Goal: Obtain resource: Download file/media

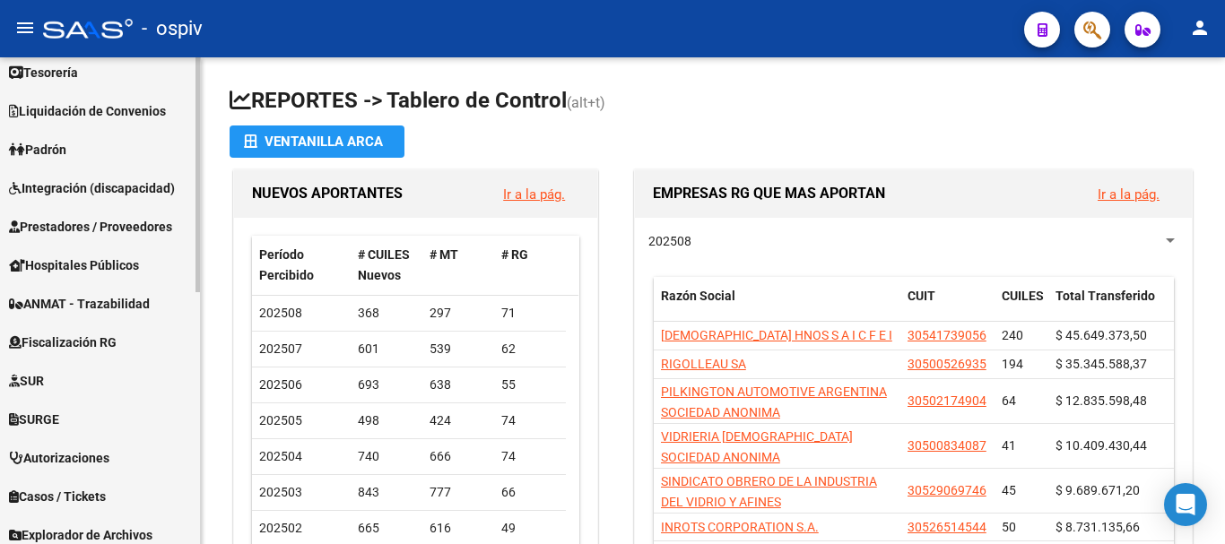
scroll to position [523, 0]
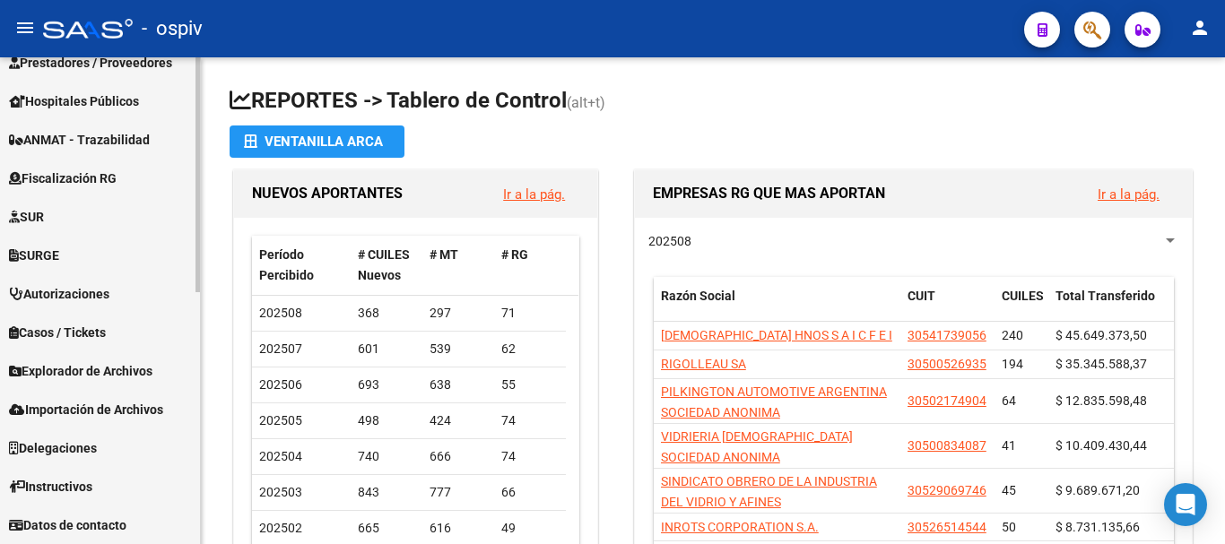
click at [93, 361] on span "Explorador de Archivos" at bounding box center [80, 371] width 143 height 20
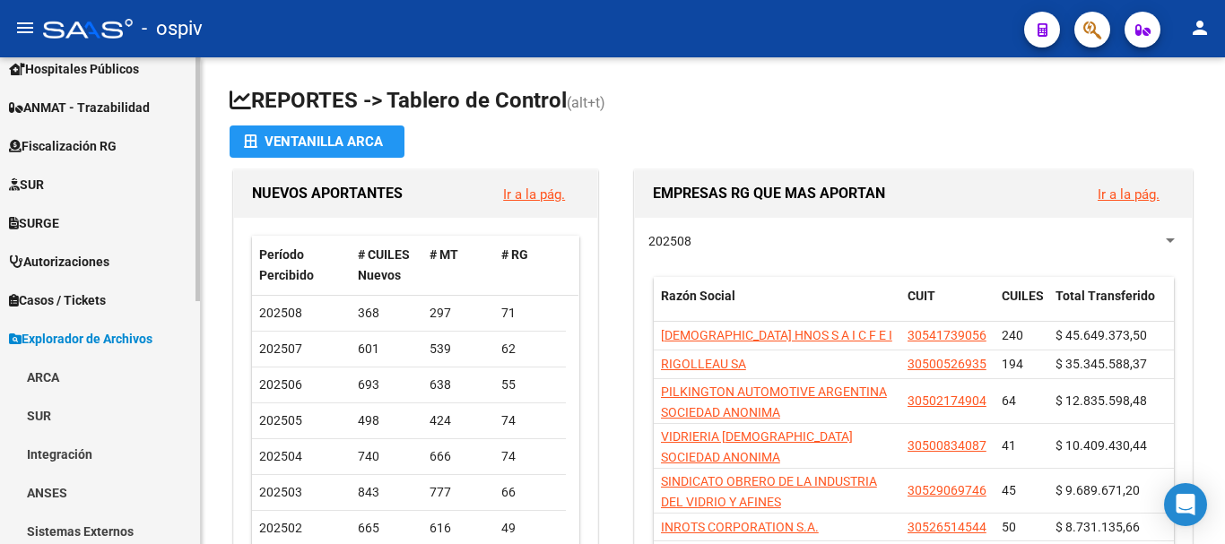
scroll to position [253, 0]
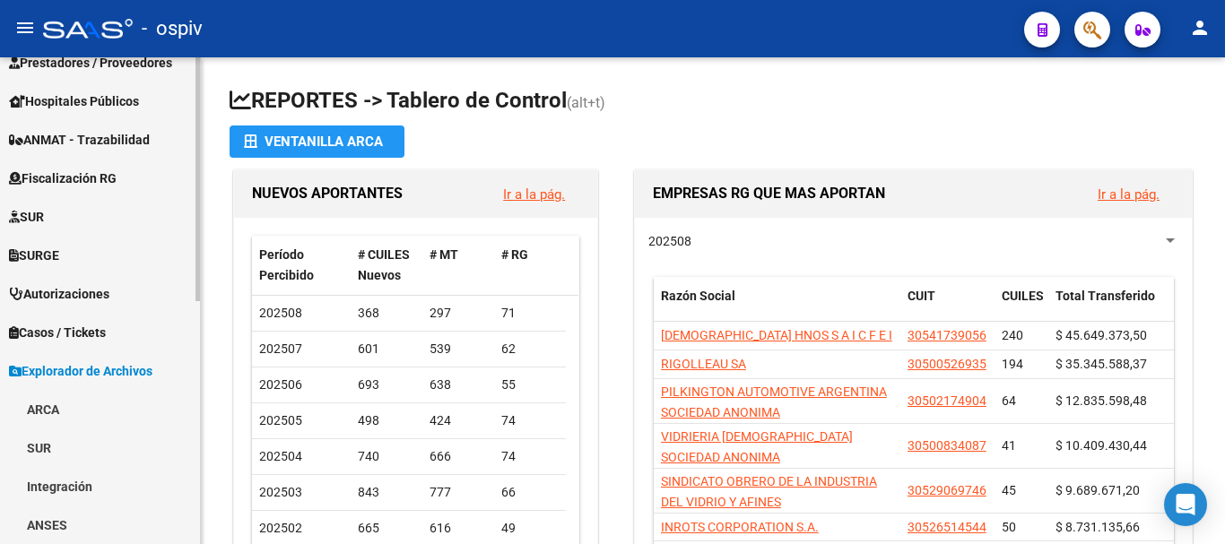
click at [65, 405] on link "ARCA" at bounding box center [100, 409] width 200 height 39
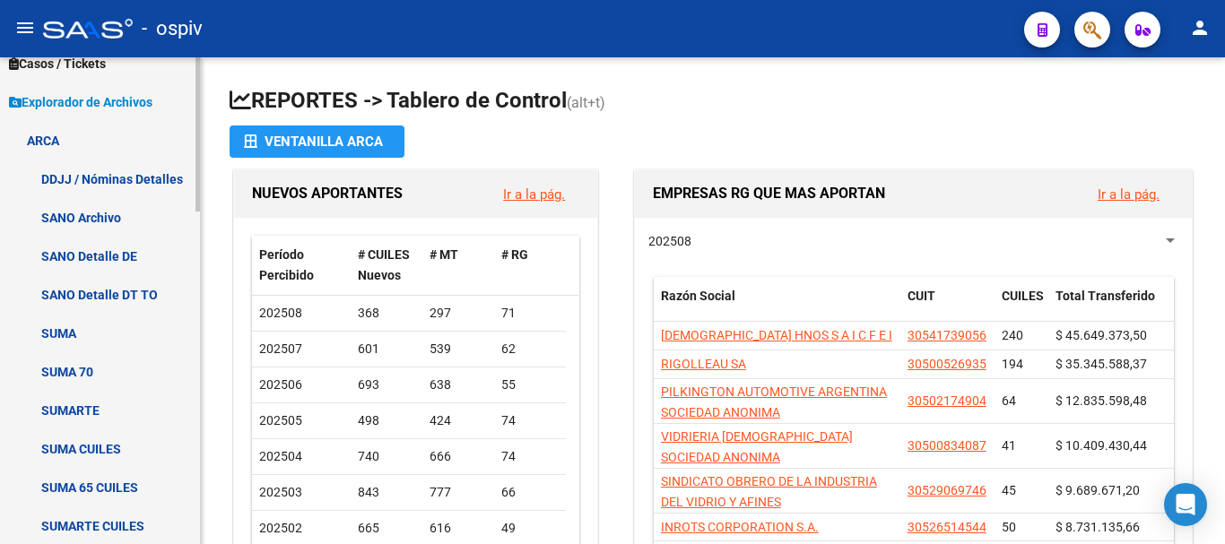
scroll to position [612, 0]
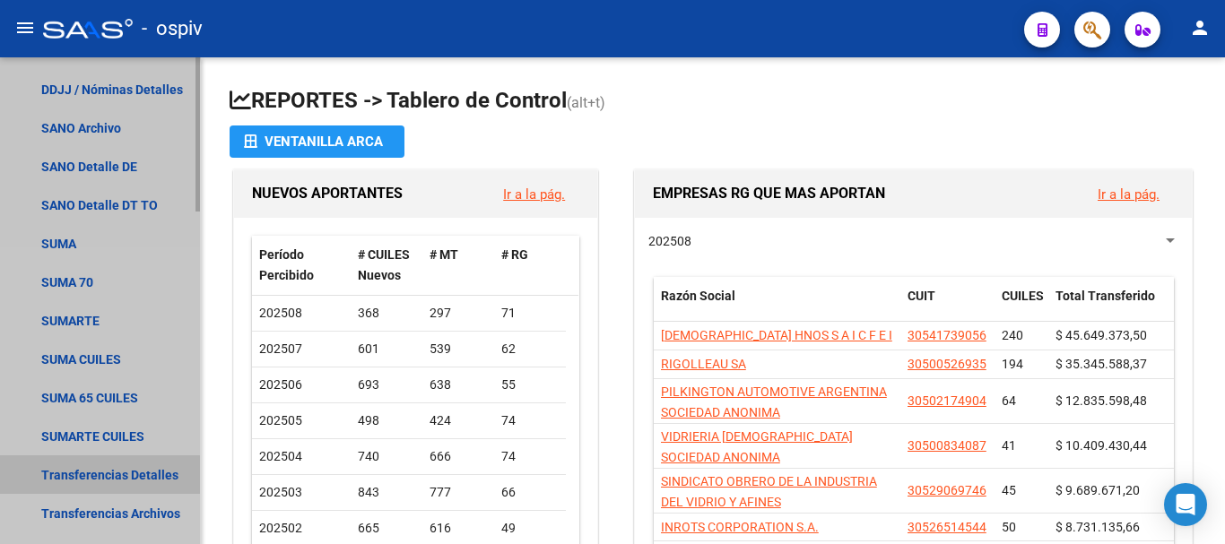
click at [93, 475] on link "Transferencias Detalles" at bounding box center [100, 474] width 200 height 39
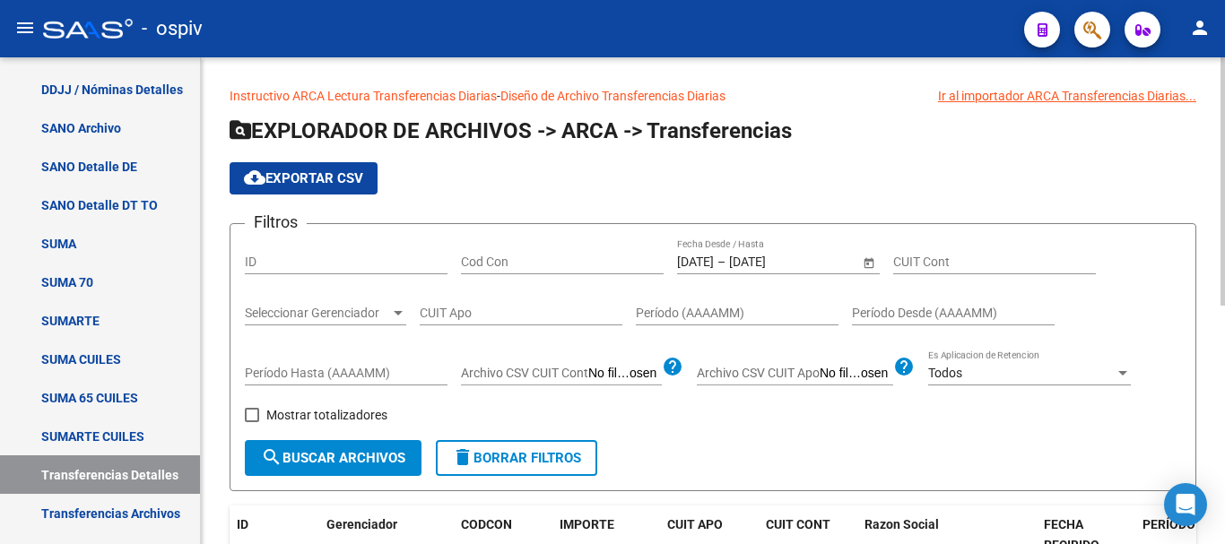
click at [762, 267] on input "[DATE]" at bounding box center [773, 262] width 88 height 15
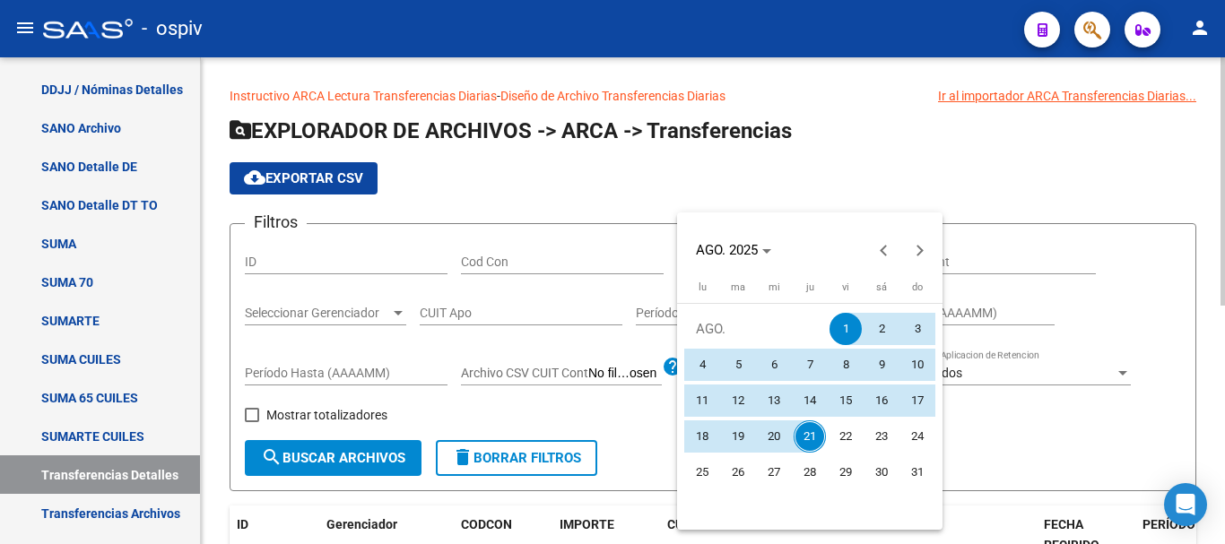
click at [762, 267] on mat-calendar "[DATE] [DATE] [DATE] [PERSON_NAME][DATE] ma [DATE] mi [DATE] [PERSON_NAME][DATE…" at bounding box center [809, 371] width 265 height 317
drag, startPoint x: 805, startPoint y: 430, endPoint x: 794, endPoint y: 429, distance: 10.8
click at [801, 434] on span "21" at bounding box center [810, 437] width 32 height 32
type input "[DATE]"
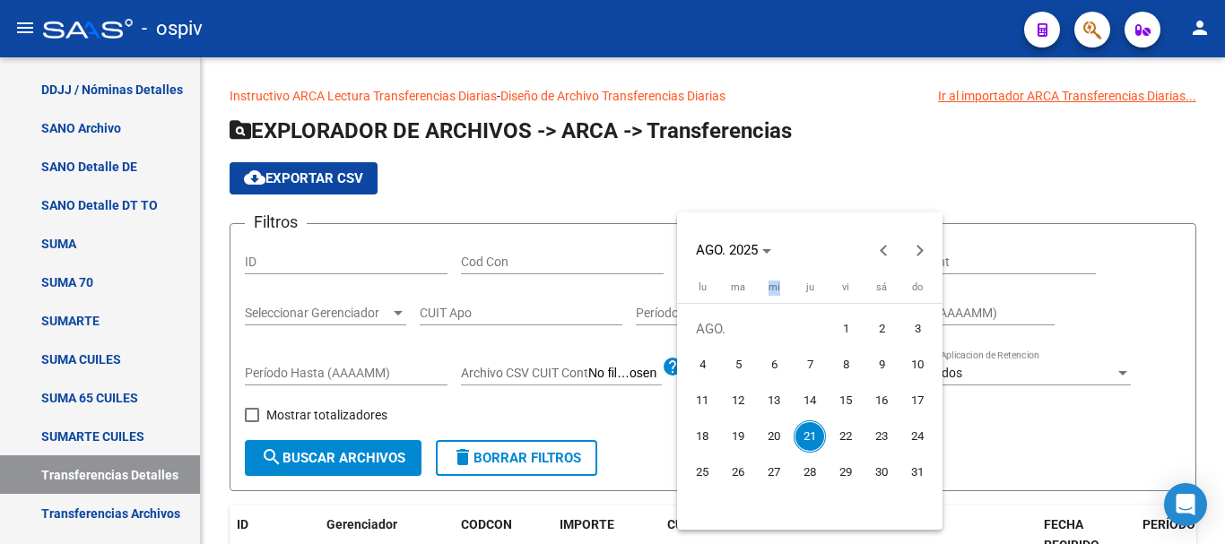
click at [806, 439] on span "21" at bounding box center [810, 437] width 32 height 32
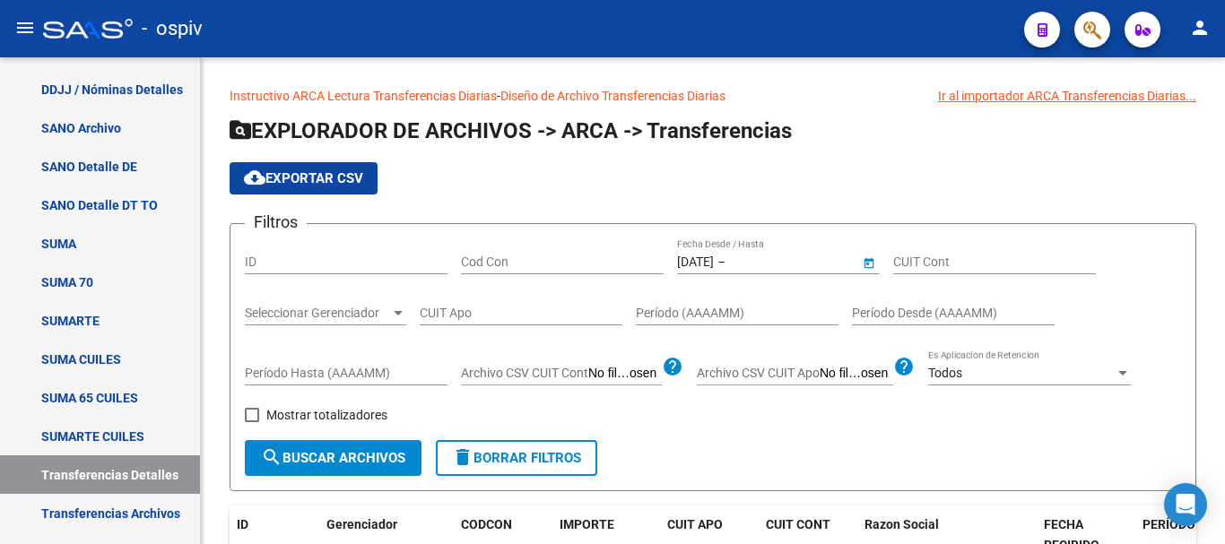
type input "[DATE]"
click at [361, 450] on span "search Buscar Archivos" at bounding box center [333, 458] width 144 height 16
click at [279, 178] on span "cloud_download Exportar CSV" at bounding box center [303, 178] width 119 height 16
